Goal: Book appointment/travel/reservation

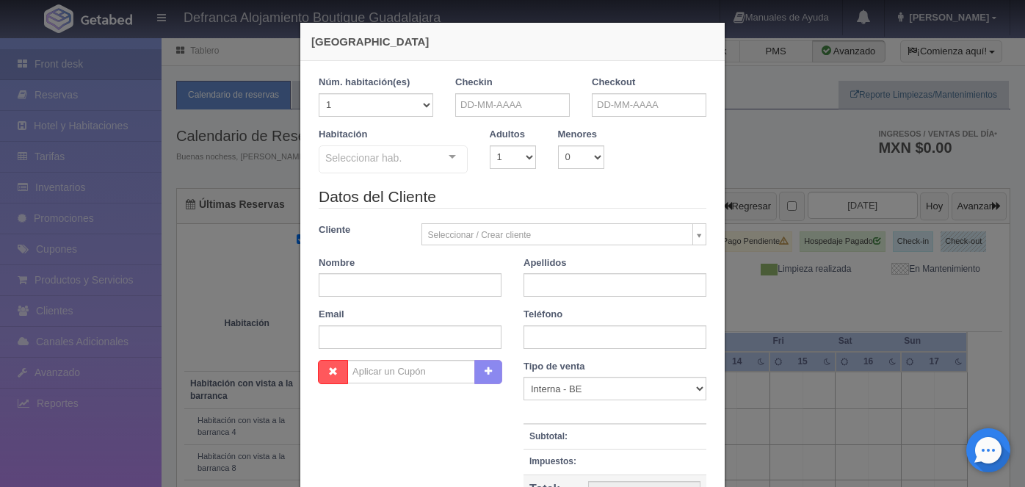
checkbox input "false"
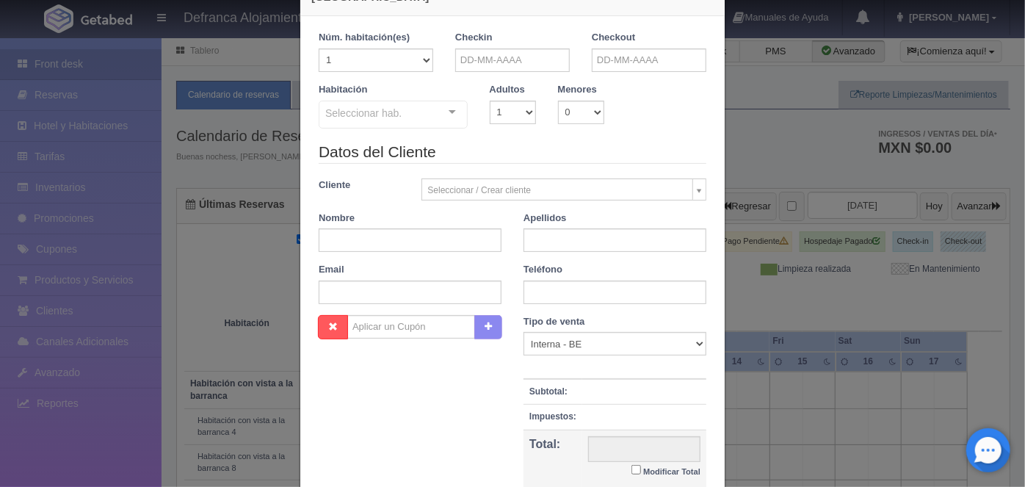
scroll to position [39, 0]
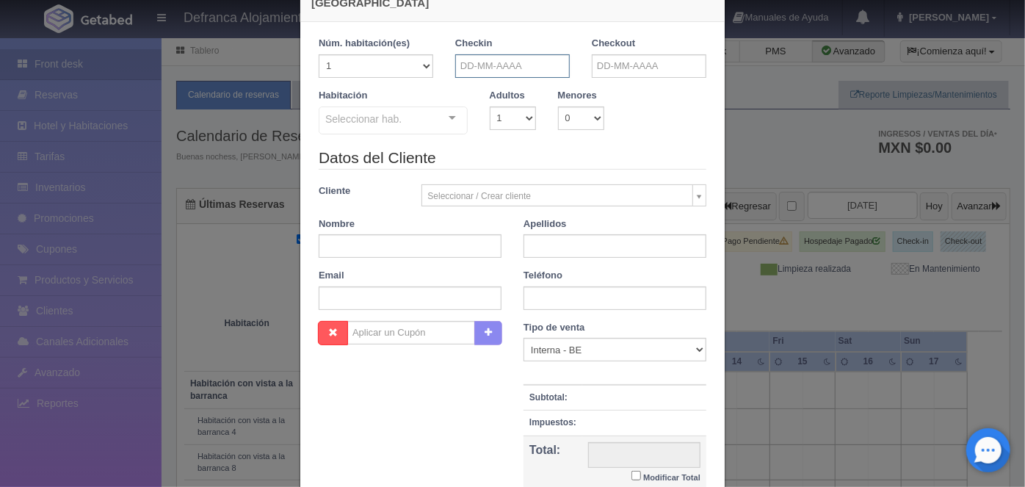
click at [460, 63] on input "text" at bounding box center [512, 66] width 115 height 24
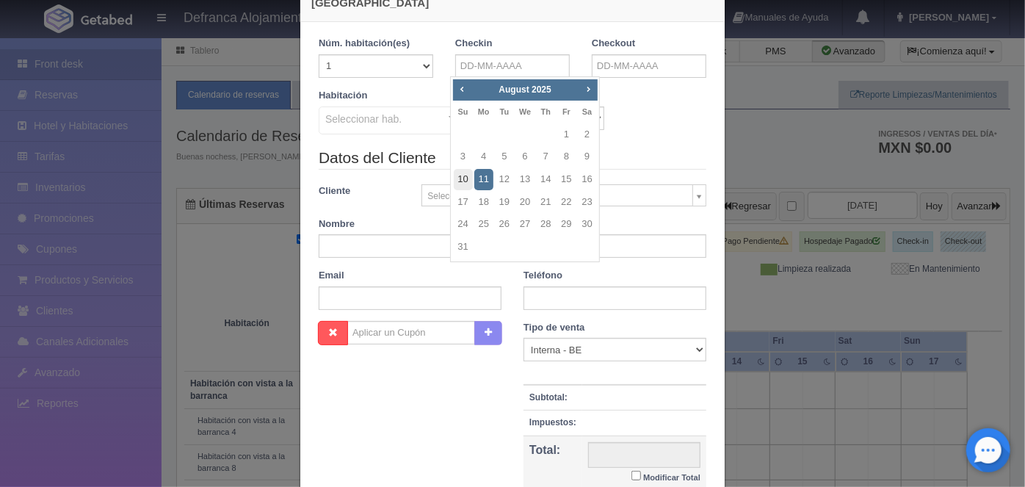
click at [464, 178] on link "10" at bounding box center [463, 179] width 19 height 21
type input "[DATE]"
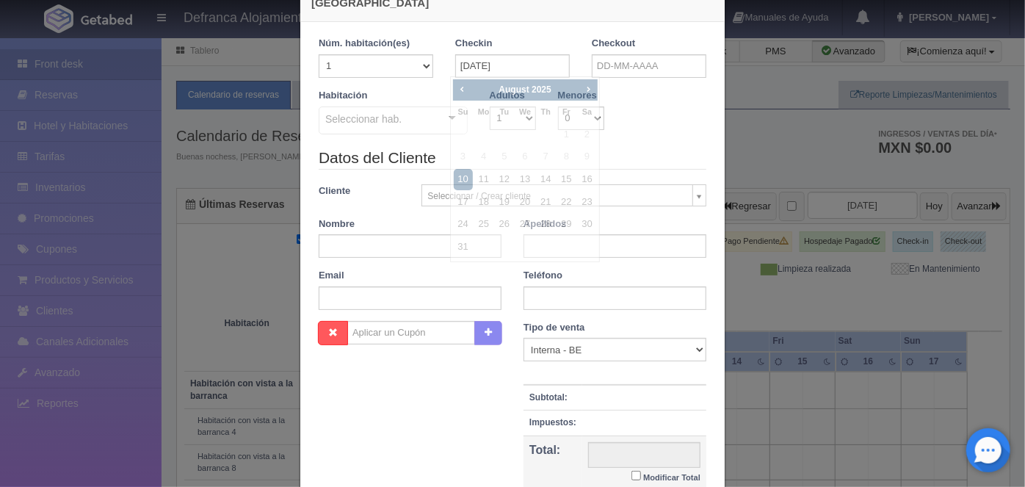
checkbox input "false"
click at [597, 67] on input "text" at bounding box center [649, 66] width 115 height 24
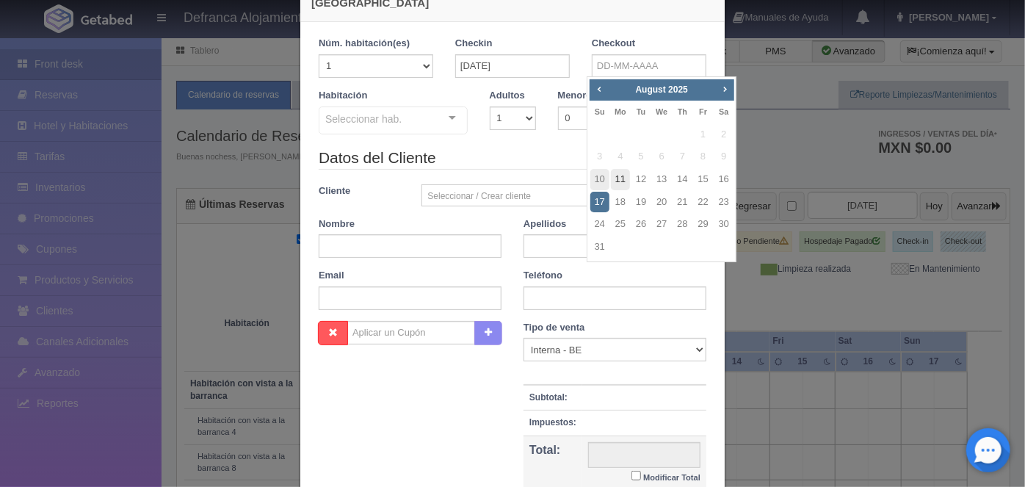
click at [624, 176] on link "11" at bounding box center [620, 179] width 19 height 21
type input "[DATE]"
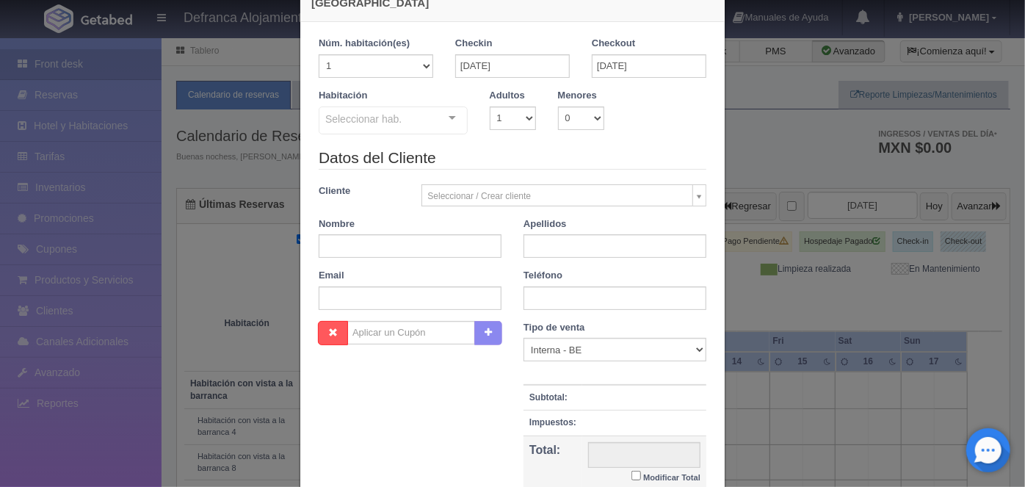
checkbox input "false"
click at [518, 123] on select "1 2 3 4 5 6 7 8 9 10" at bounding box center [513, 119] width 46 height 24
select select "2"
click at [490, 107] on select "1 2 3 4 5 6 7 8 9 10" at bounding box center [513, 119] width 46 height 24
click at [439, 116] on div "Seleccionar hab. Habitación vista a la barranca y jacuzzi Habitación vista a la…" at bounding box center [393, 121] width 149 height 29
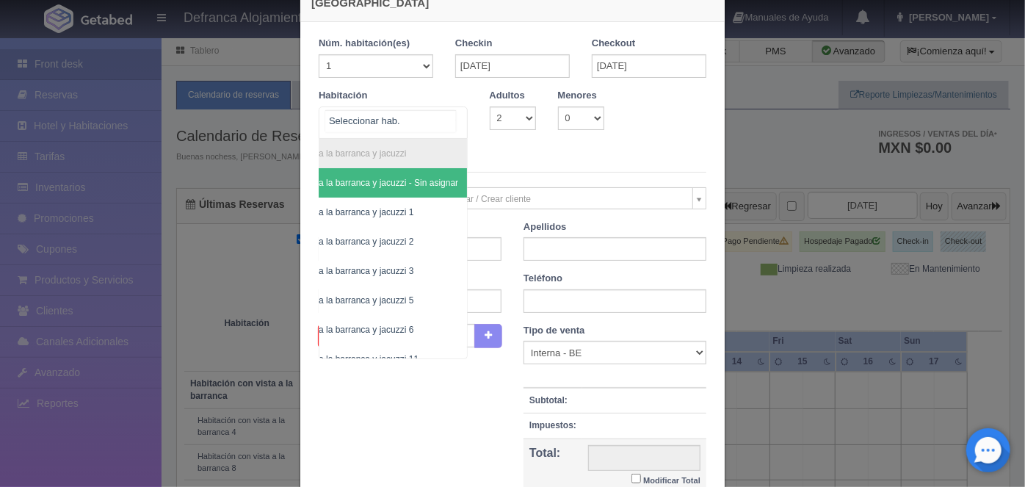
scroll to position [0, 84]
click at [384, 296] on span "Habitación vista a la barranca y jacuzzi 5" at bounding box center [333, 300] width 159 height 10
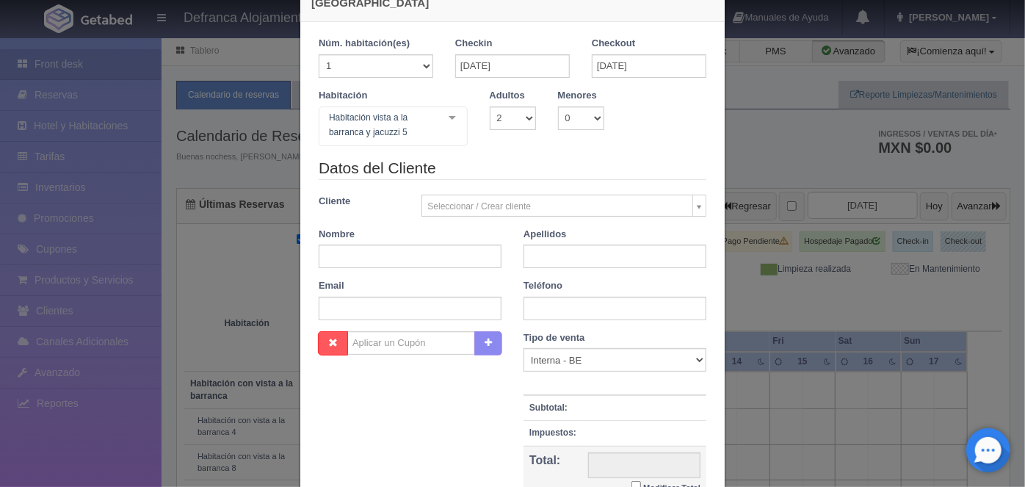
checkbox input "false"
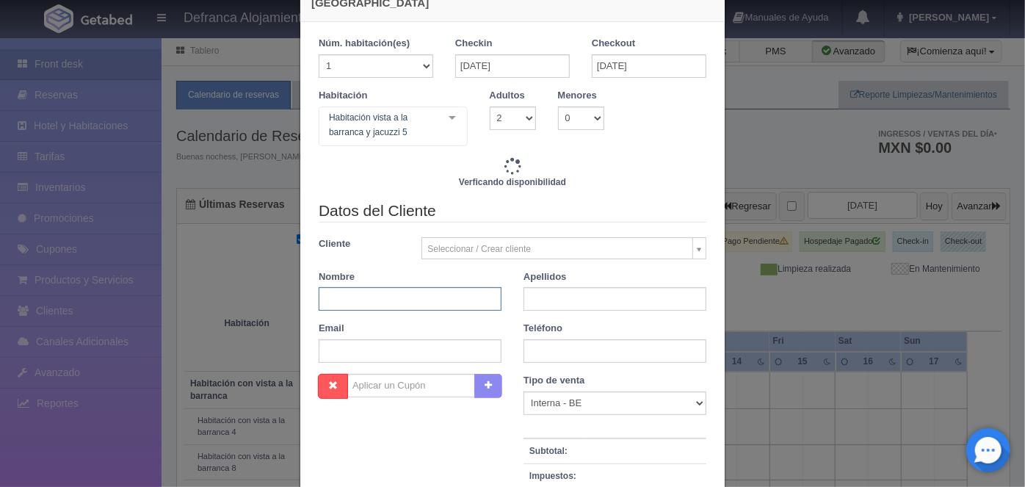
click at [334, 296] on input "text" at bounding box center [410, 299] width 183 height 24
type input "6710.00"
checkbox input "false"
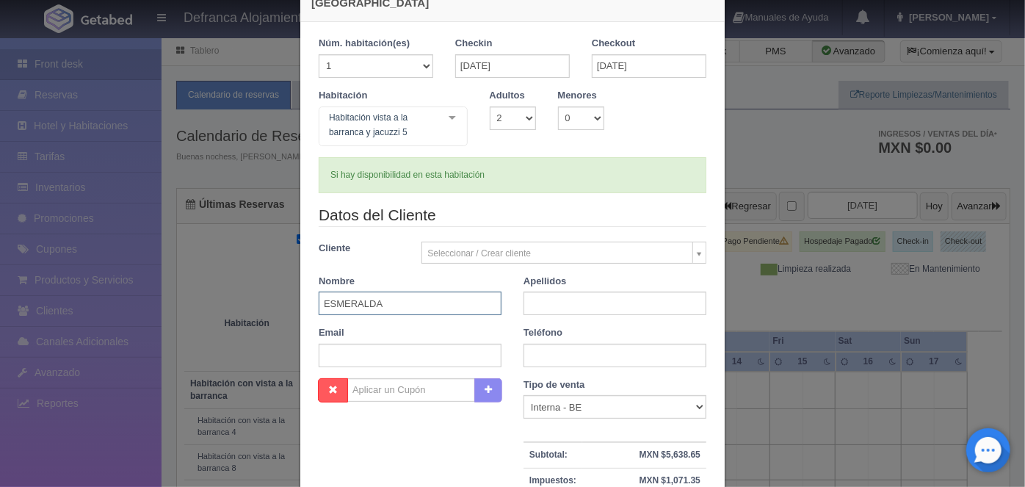
type input "ESMERALDA"
click at [533, 305] on input "text" at bounding box center [615, 304] width 183 height 24
type input "[PERSON_NAME]"
click at [530, 356] on input "text" at bounding box center [615, 356] width 183 height 24
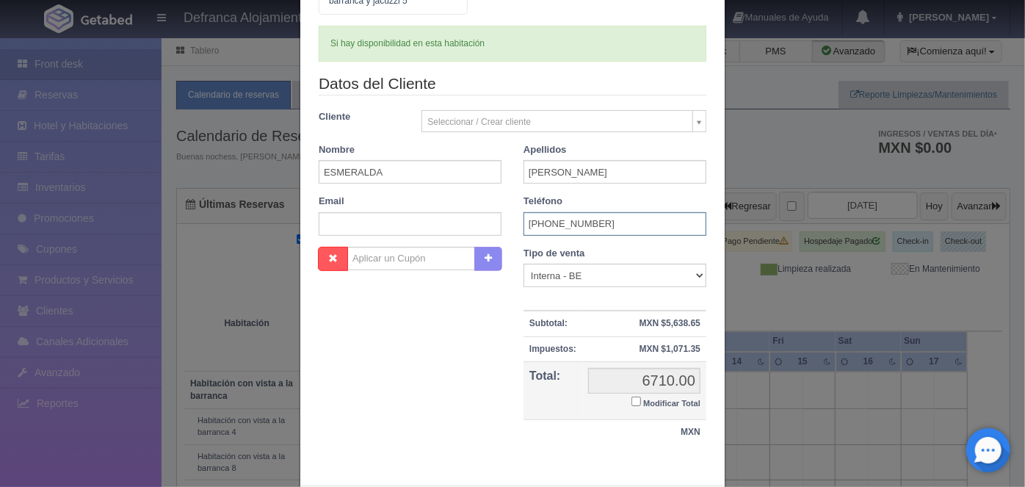
scroll to position [218, 0]
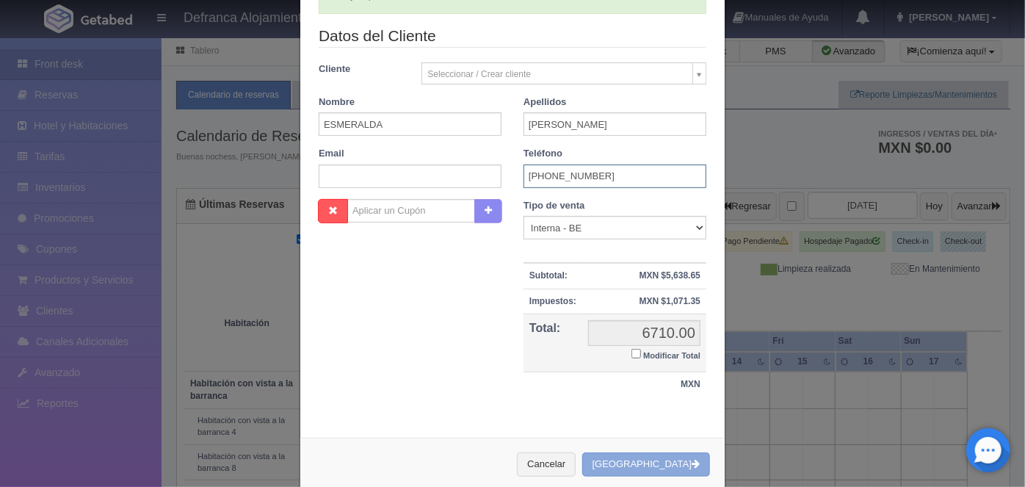
type input "[PHONE_NUMBER]"
click at [640, 460] on button "[GEOGRAPHIC_DATA]" at bounding box center [646, 464] width 128 height 24
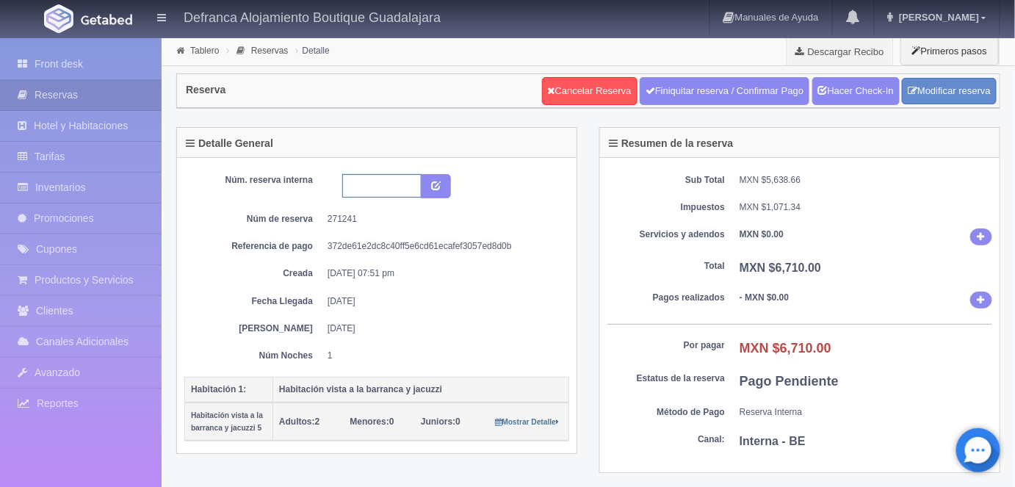
click at [353, 178] on input "text" at bounding box center [381, 186] width 79 height 24
type input "HVBJ5 100825 110825"
click at [436, 182] on icon "submit" at bounding box center [436, 185] width 10 height 10
